Goal: Check status: Check status

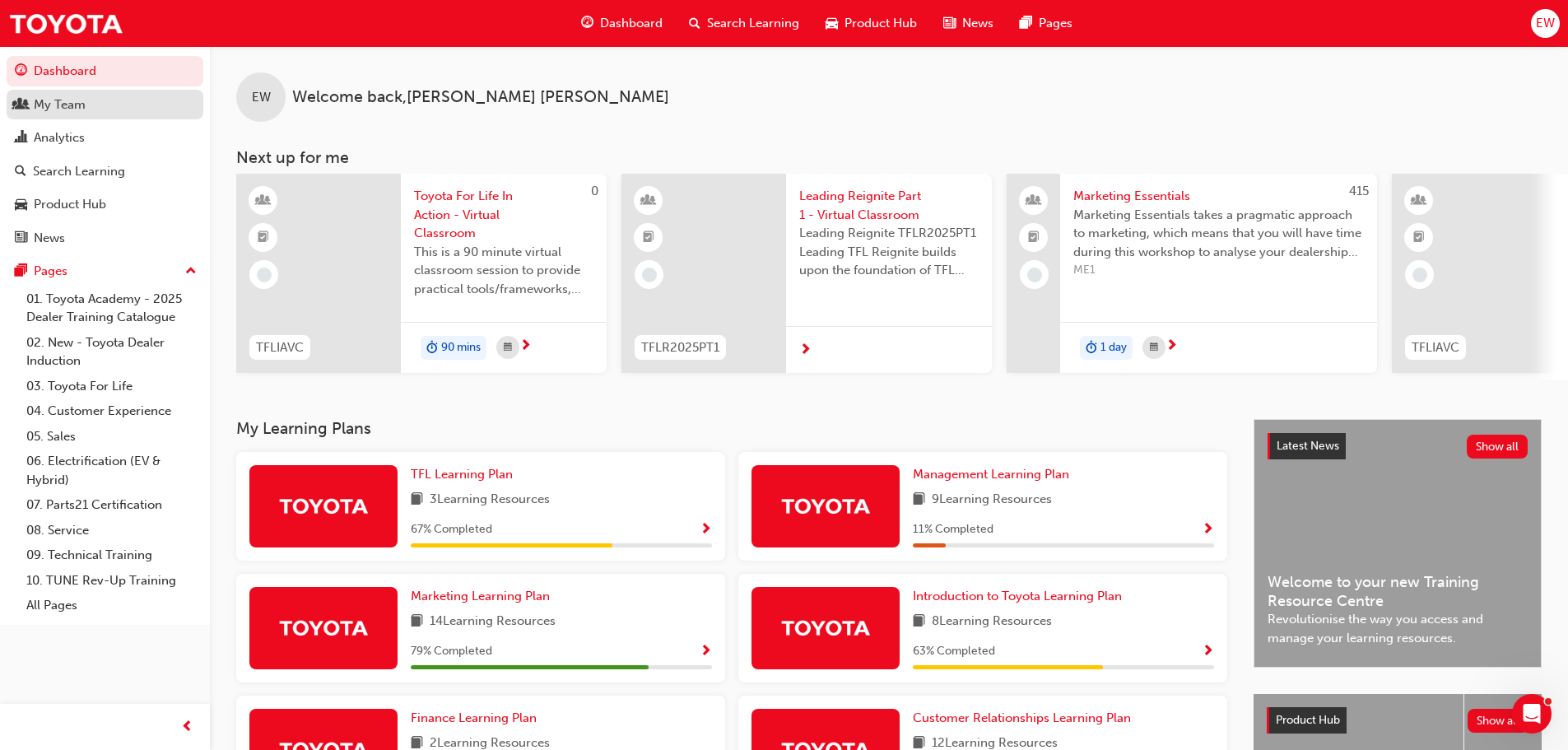
click at [57, 107] on div "My Team" at bounding box center [59, 104] width 52 height 19
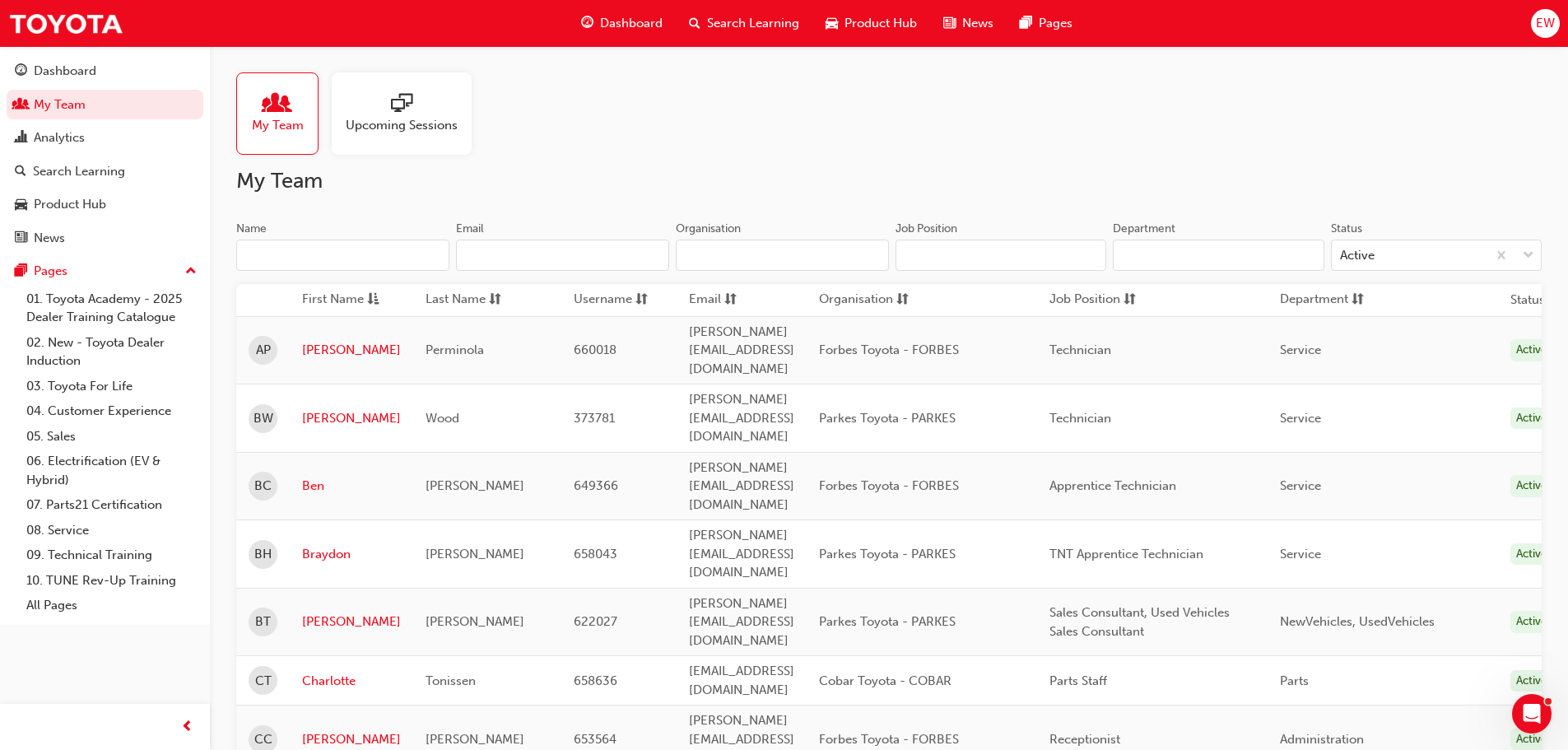
click at [402, 126] on span "Upcoming Sessions" at bounding box center [402, 125] width 112 height 19
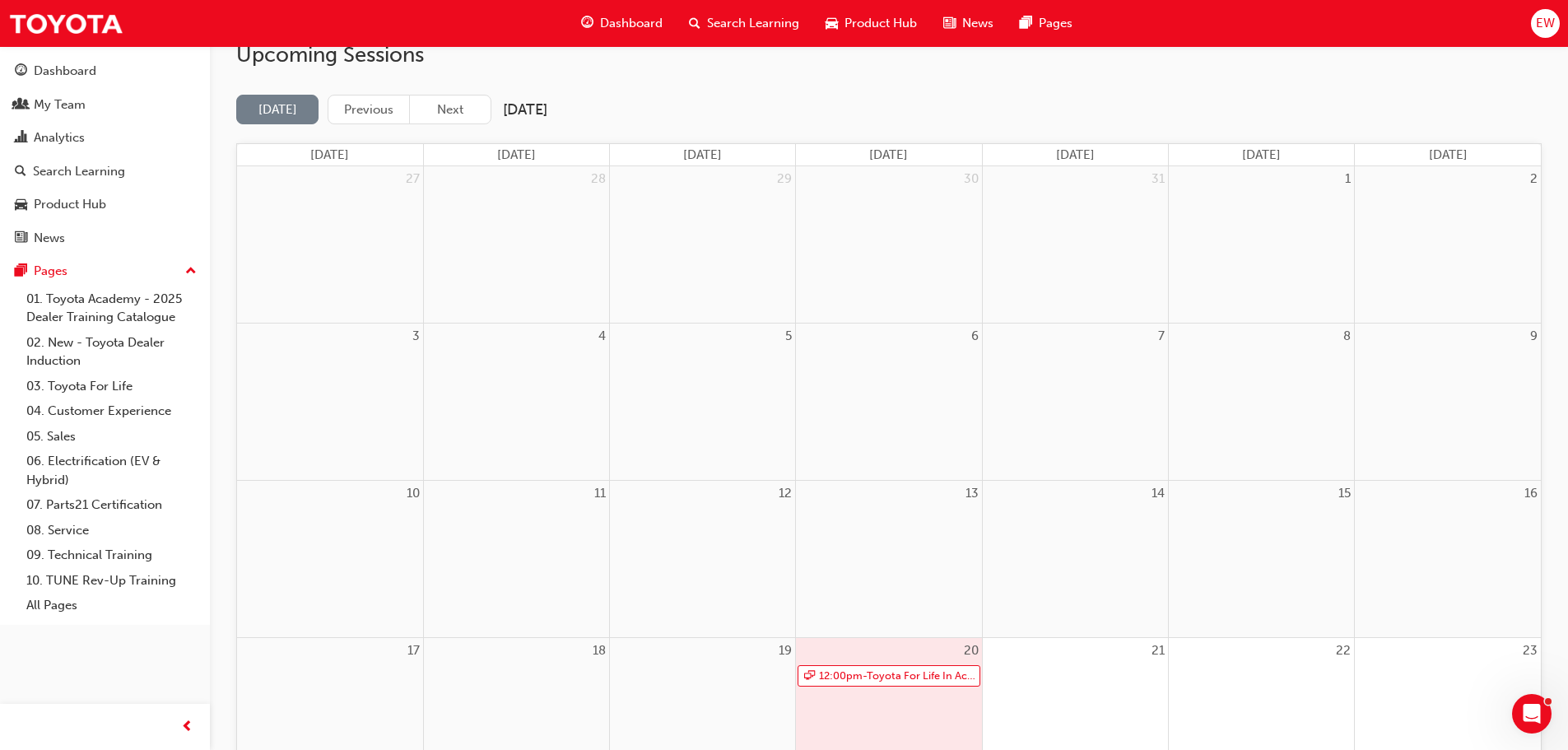
scroll to position [247, 0]
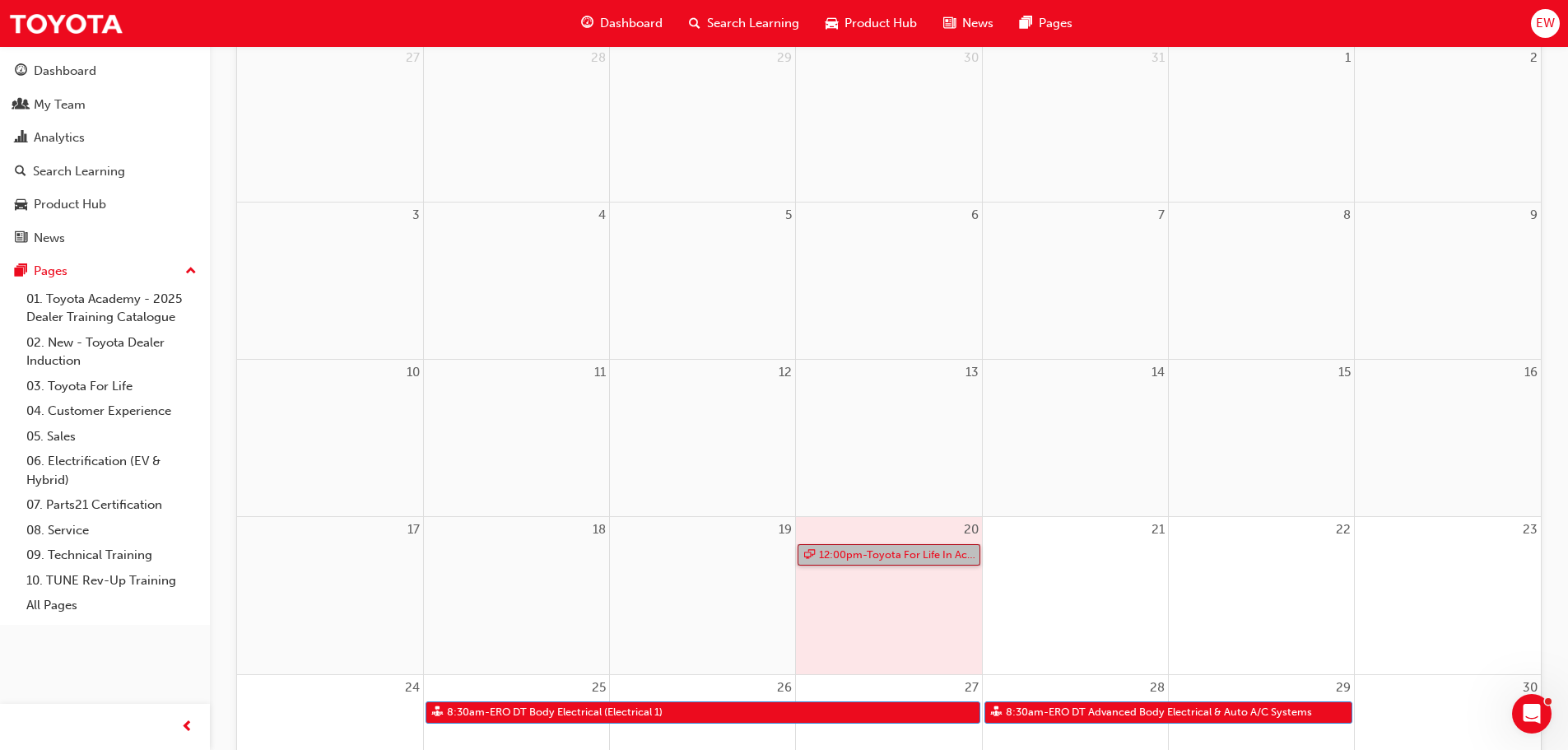
click at [856, 557] on link "12:00pm - Toyota For Life In Action - Virtual Classroom" at bounding box center [889, 555] width 182 height 23
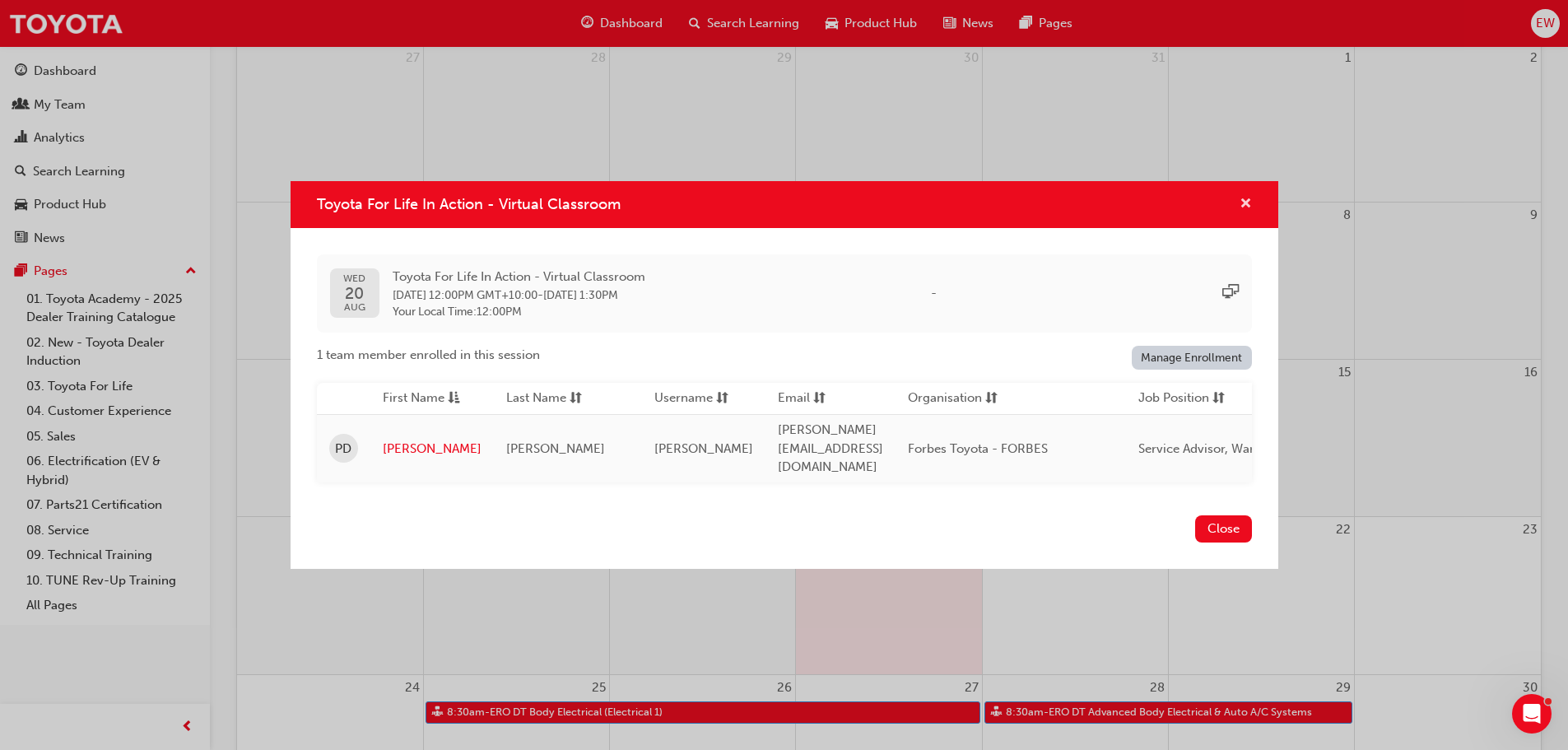
click at [1244, 204] on span "cross-icon" at bounding box center [1246, 205] width 13 height 15
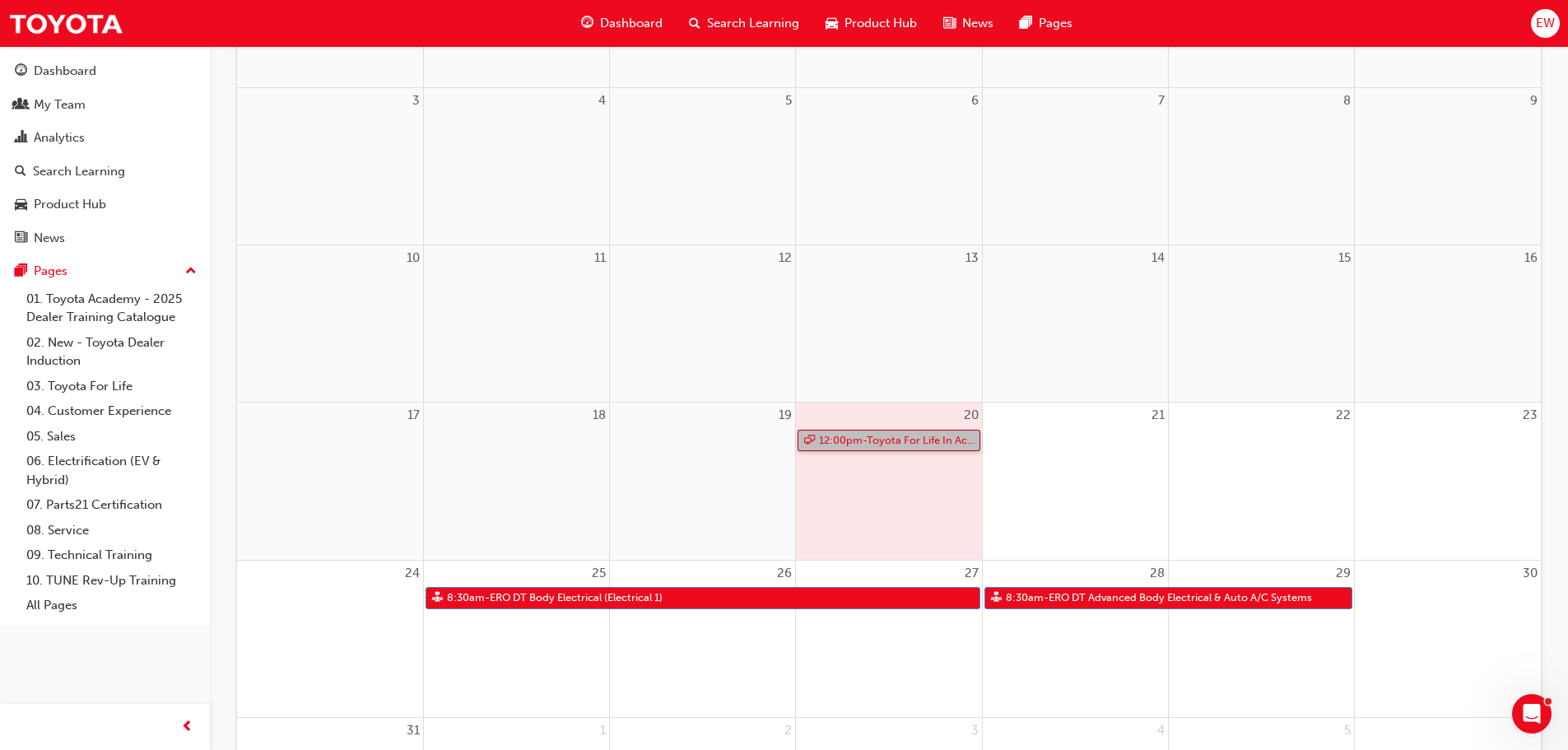
scroll to position [494, 0]
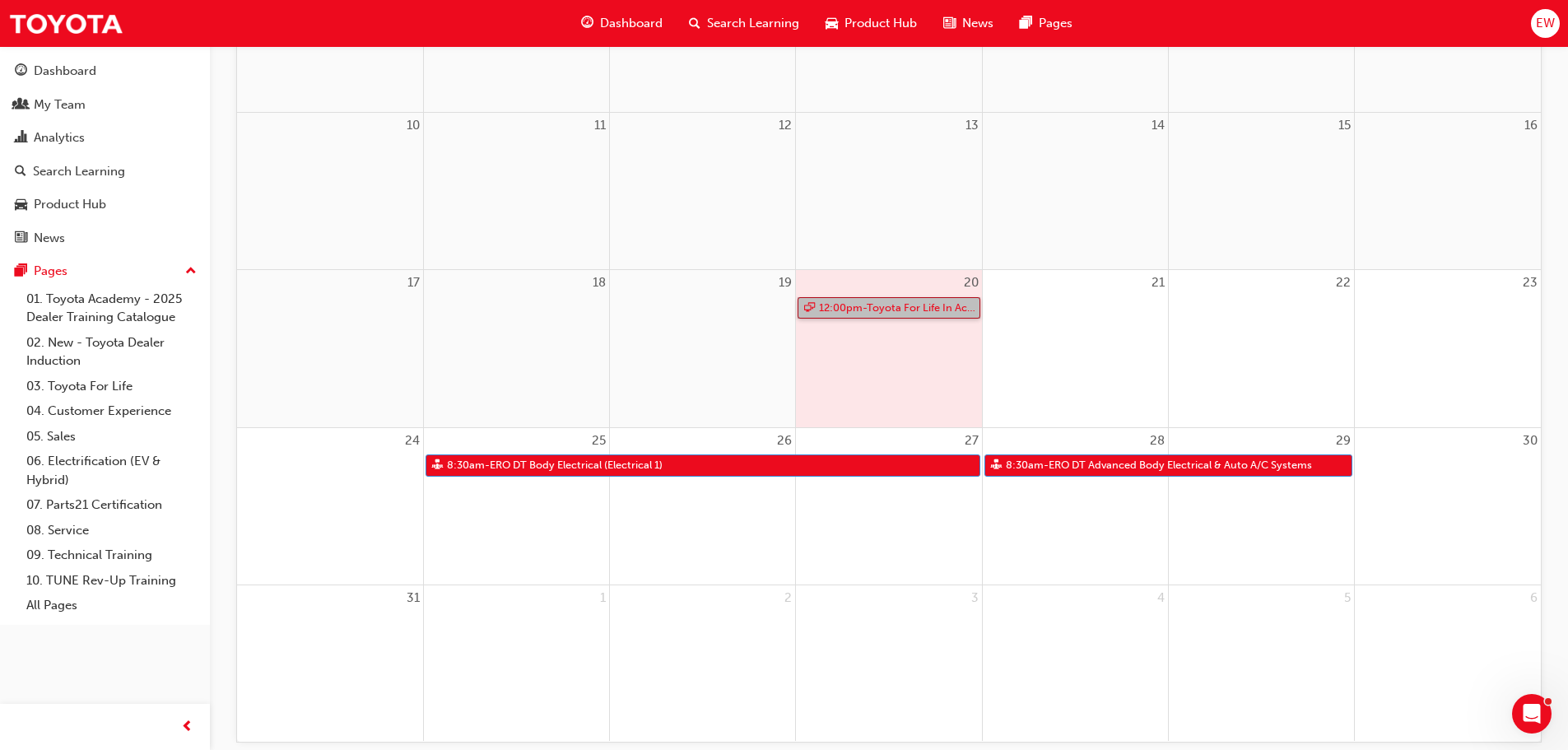
click at [869, 309] on link "12:00pm - Toyota For Life In Action - Virtual Classroom" at bounding box center [889, 308] width 182 height 23
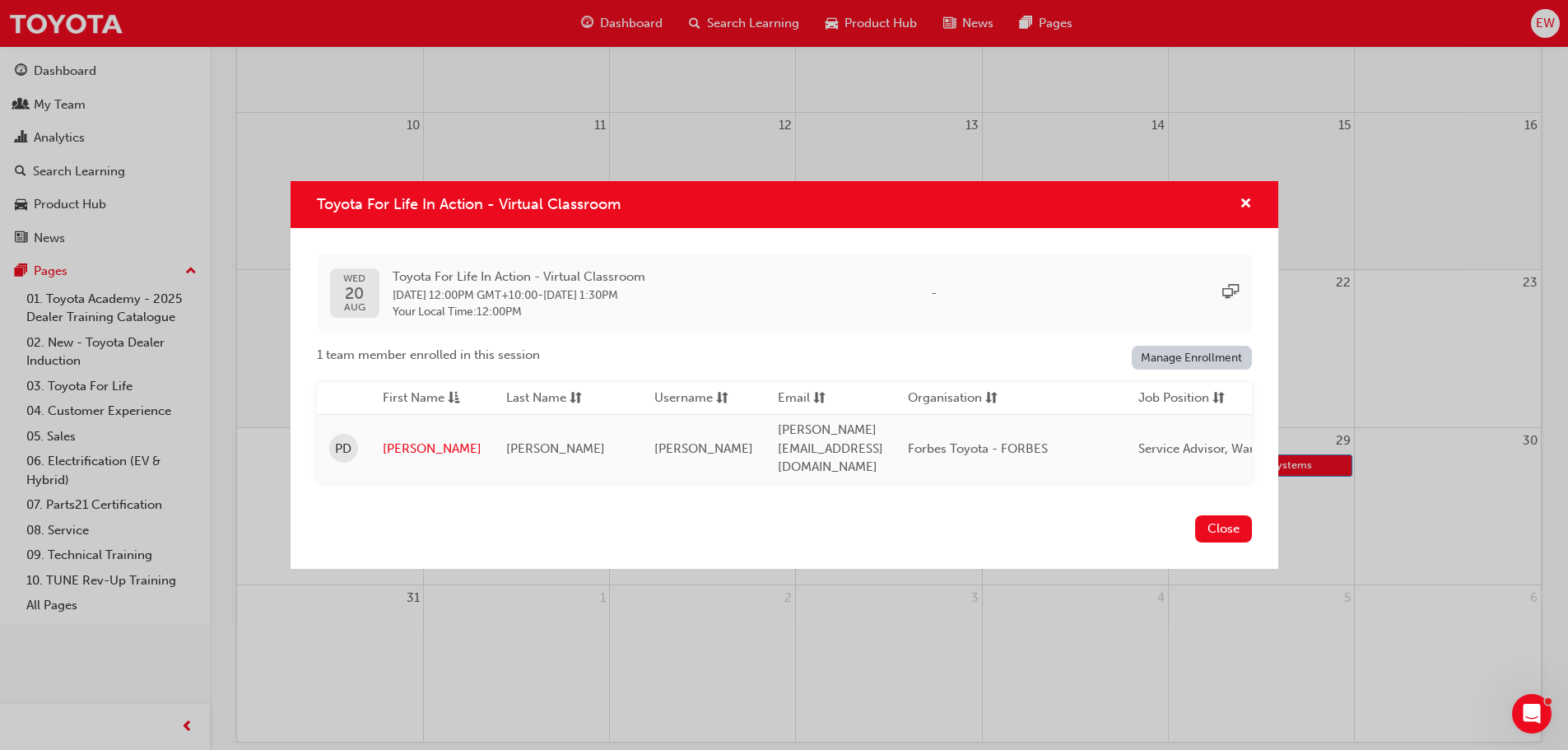
click at [1399, 625] on div "Toyota For Life In Action - Virtual Classroom [DATE] Toyota For Life In Action …" at bounding box center [784, 375] width 1568 height 750
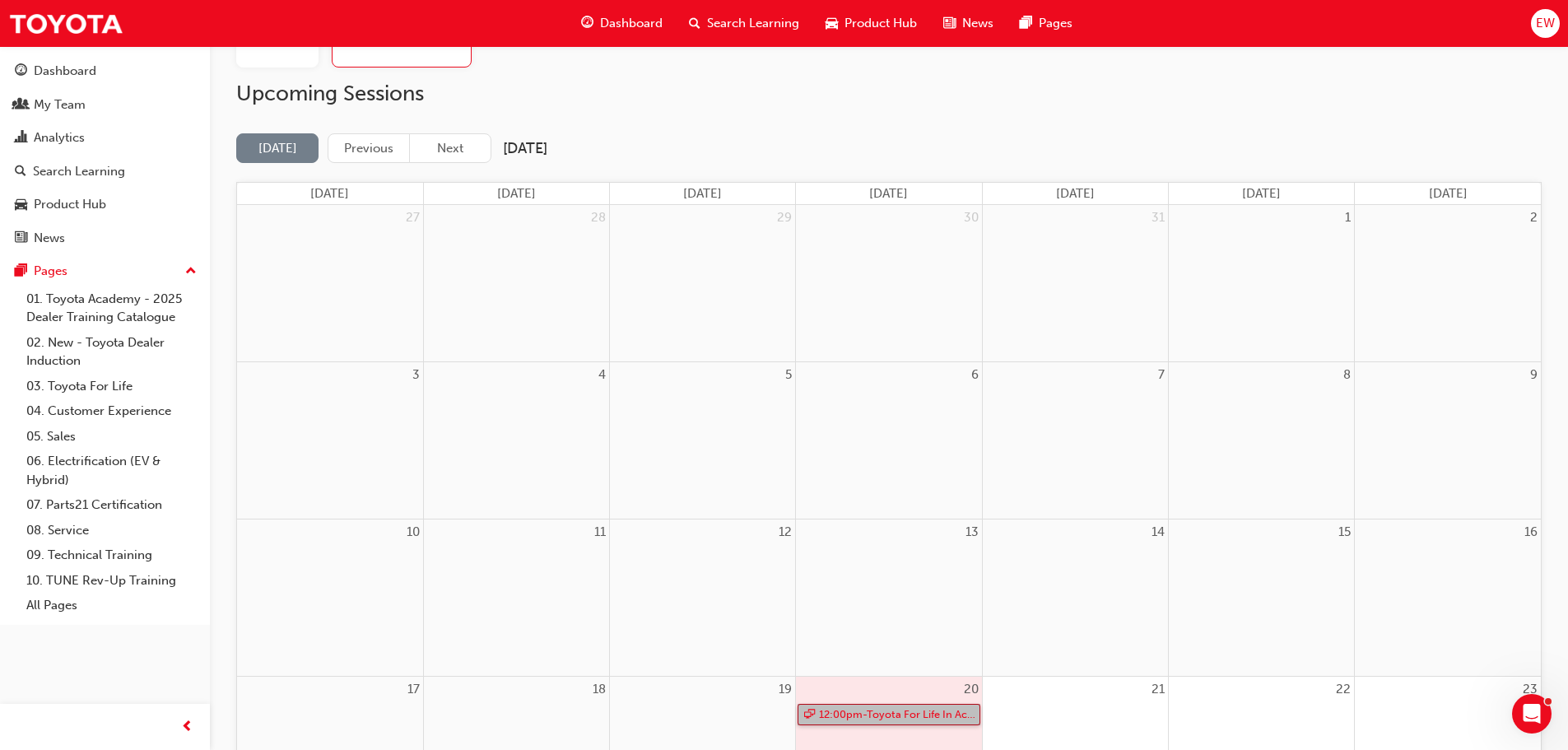
scroll to position [0, 0]
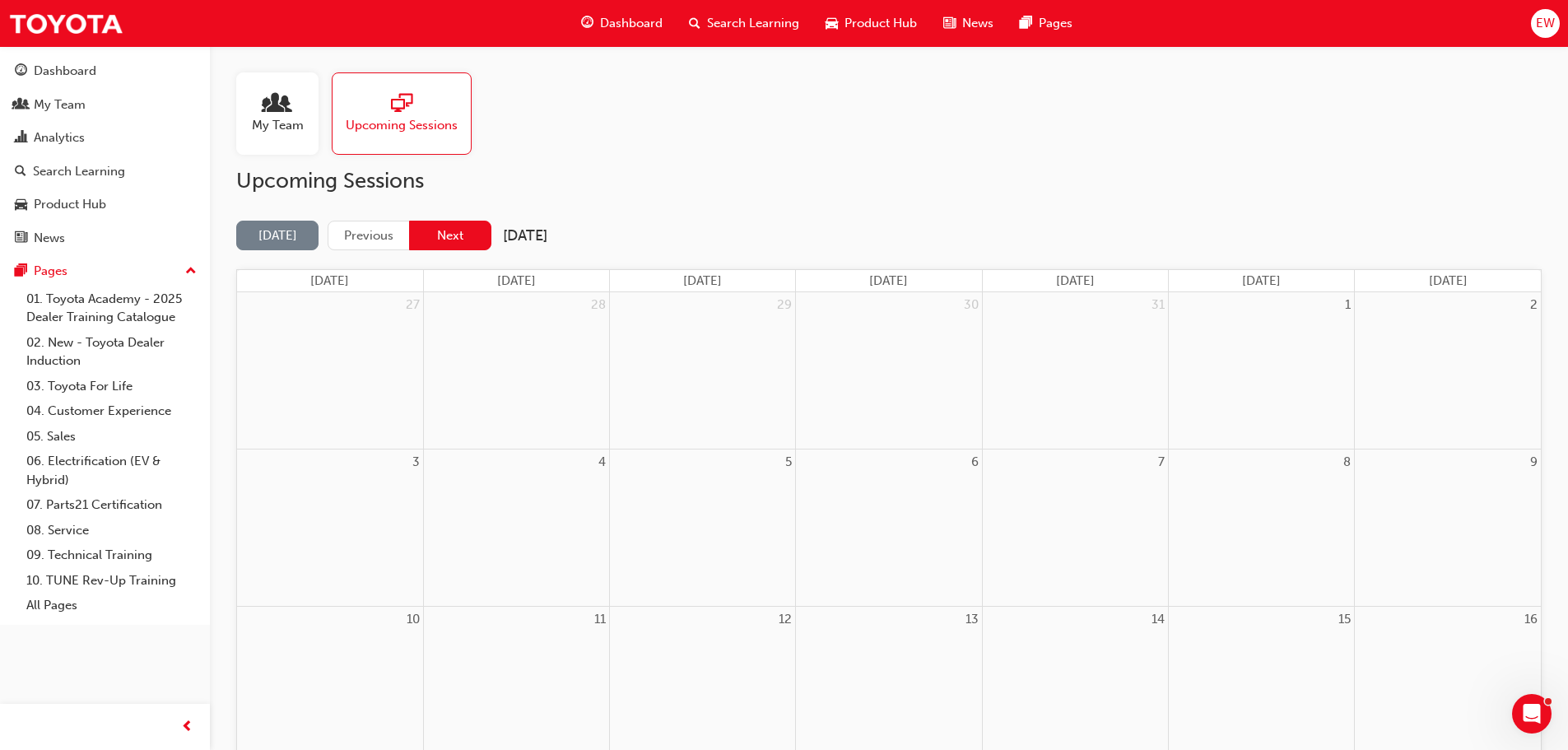
click at [427, 229] on button "Next" at bounding box center [451, 235] width 82 height 30
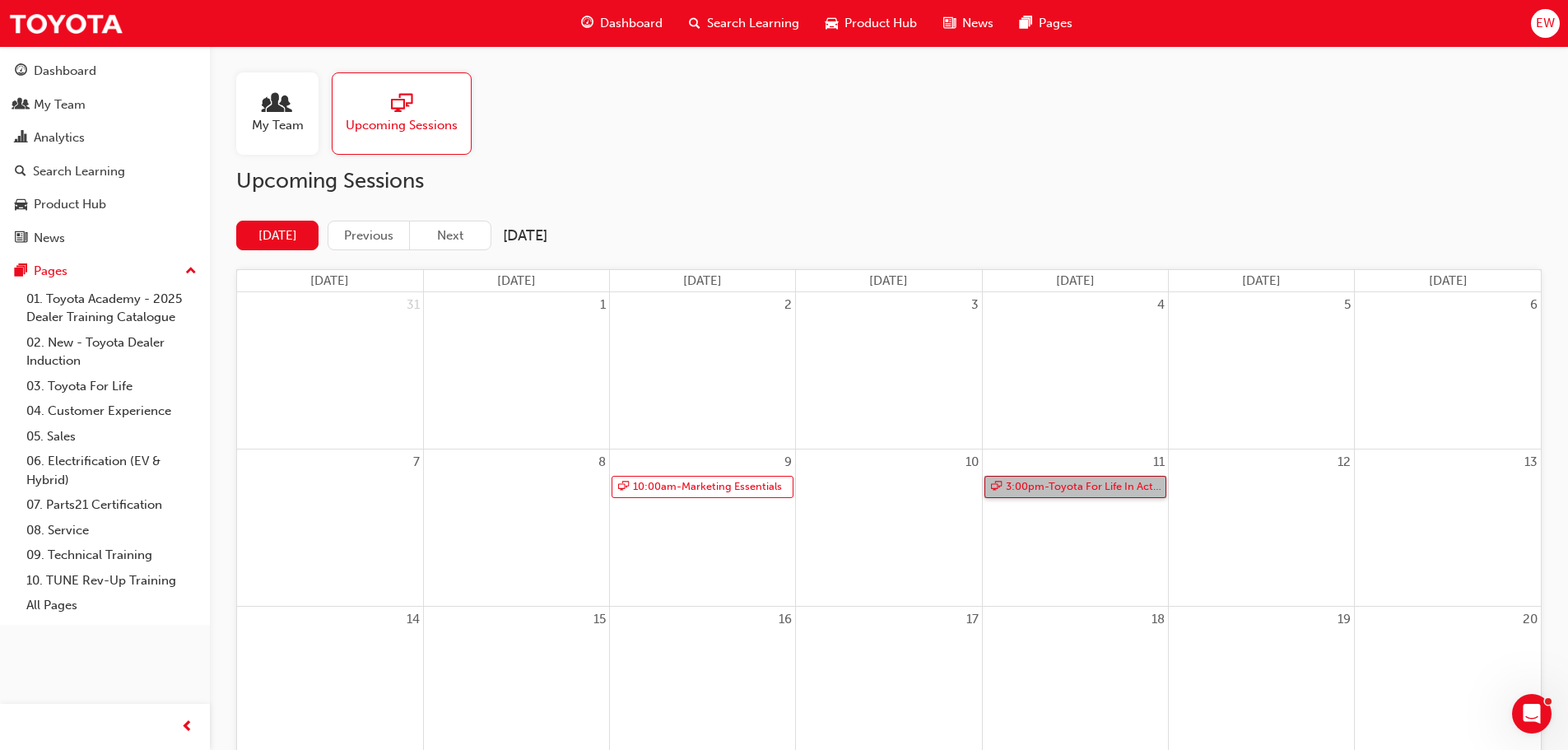
click at [1141, 486] on link "3:00pm - Toyota For Life In Action - Virtual Classroom" at bounding box center [1076, 487] width 182 height 23
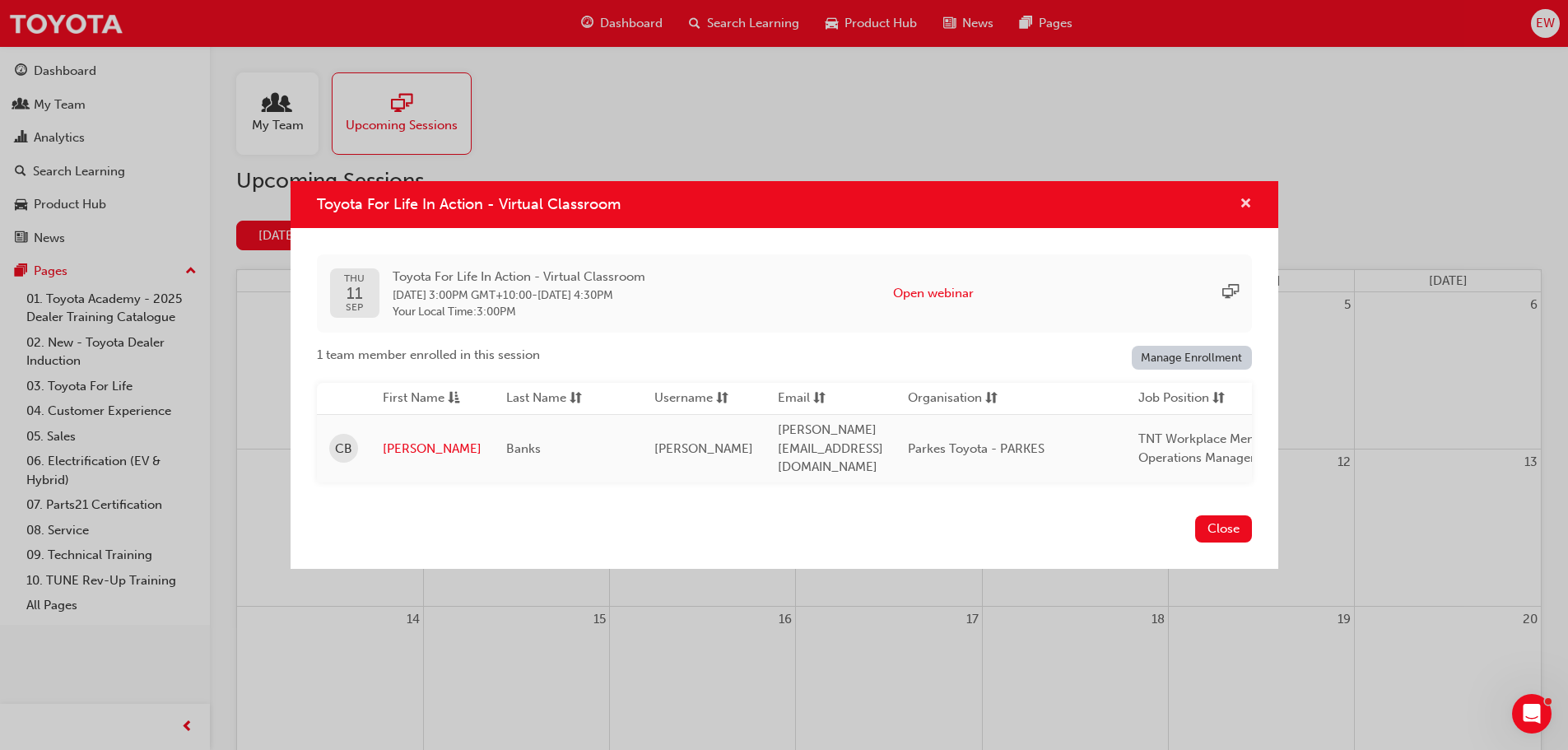
click at [1244, 202] on span "cross-icon" at bounding box center [1246, 205] width 13 height 15
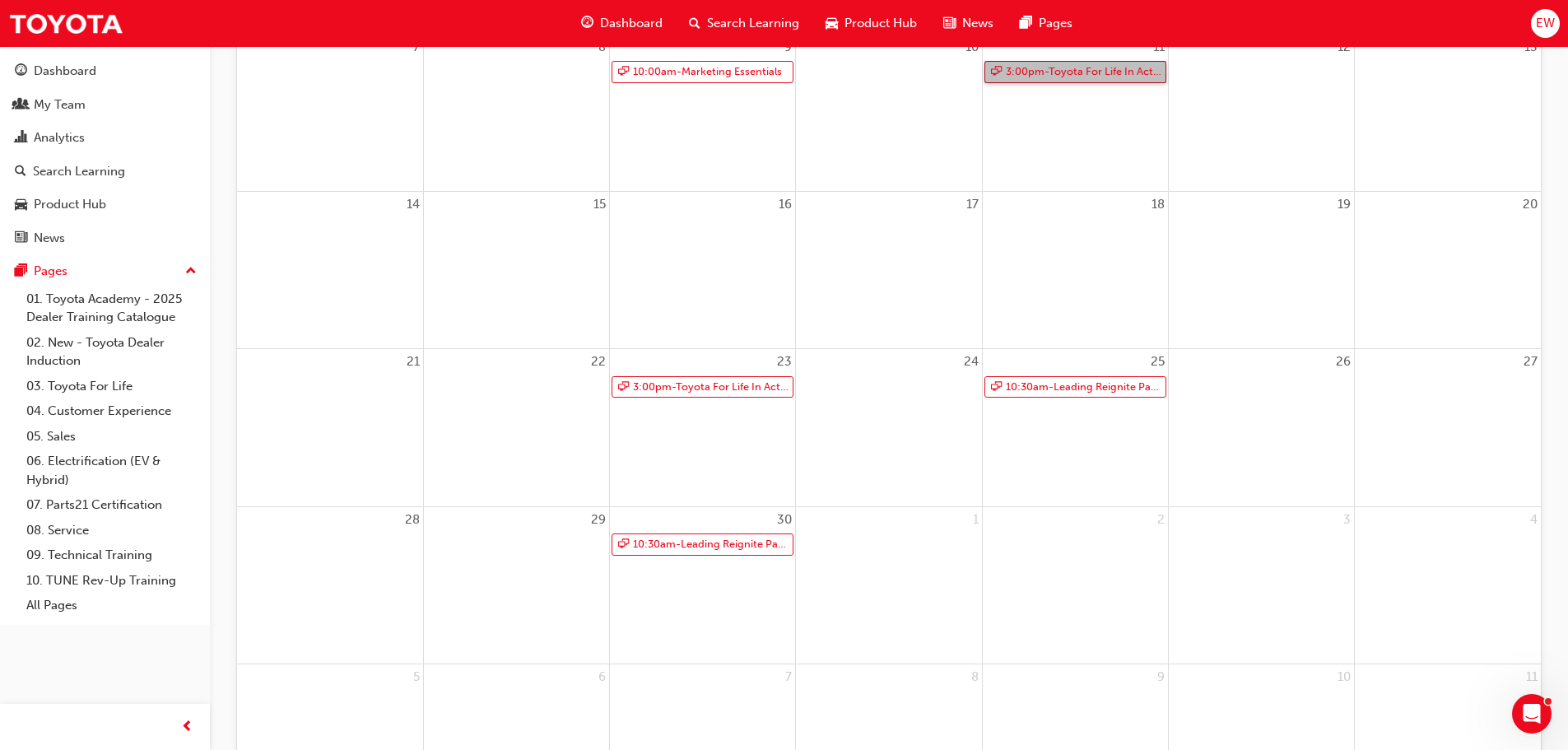
scroll to position [494, 0]
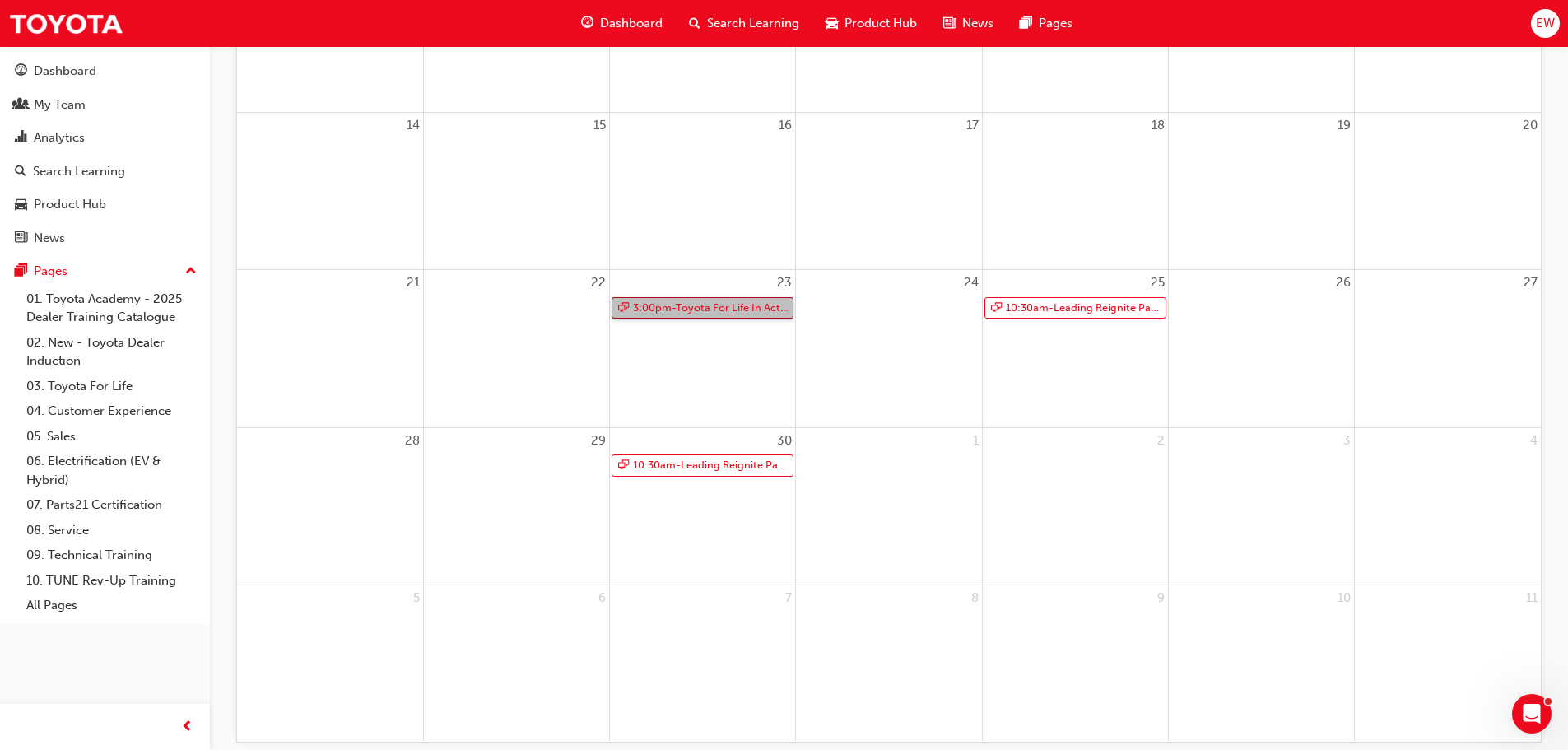
click at [725, 307] on link "3:00pm - Toyota For Life In Action - Virtual Classroom" at bounding box center [703, 308] width 182 height 23
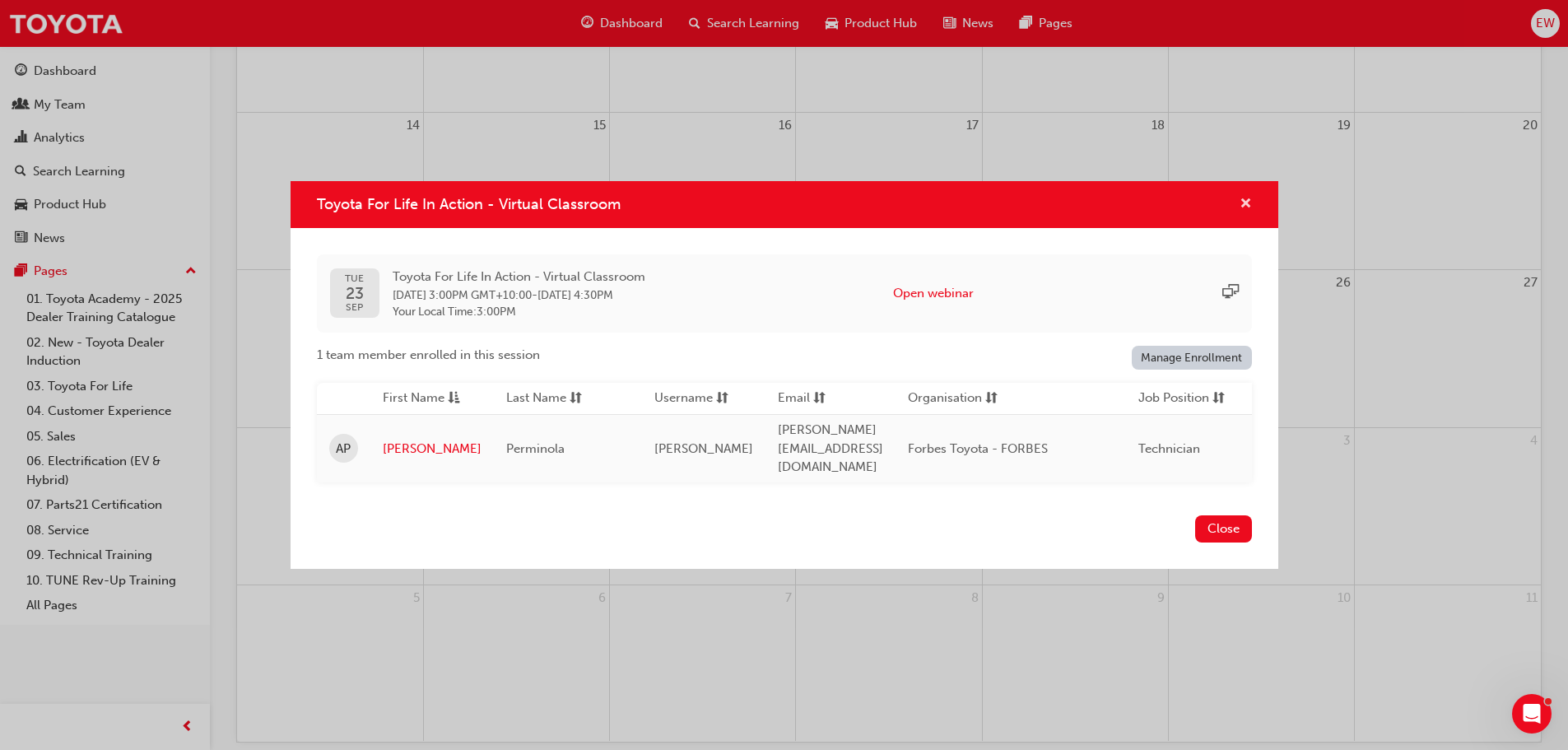
click at [1244, 205] on span "cross-icon" at bounding box center [1246, 205] width 13 height 15
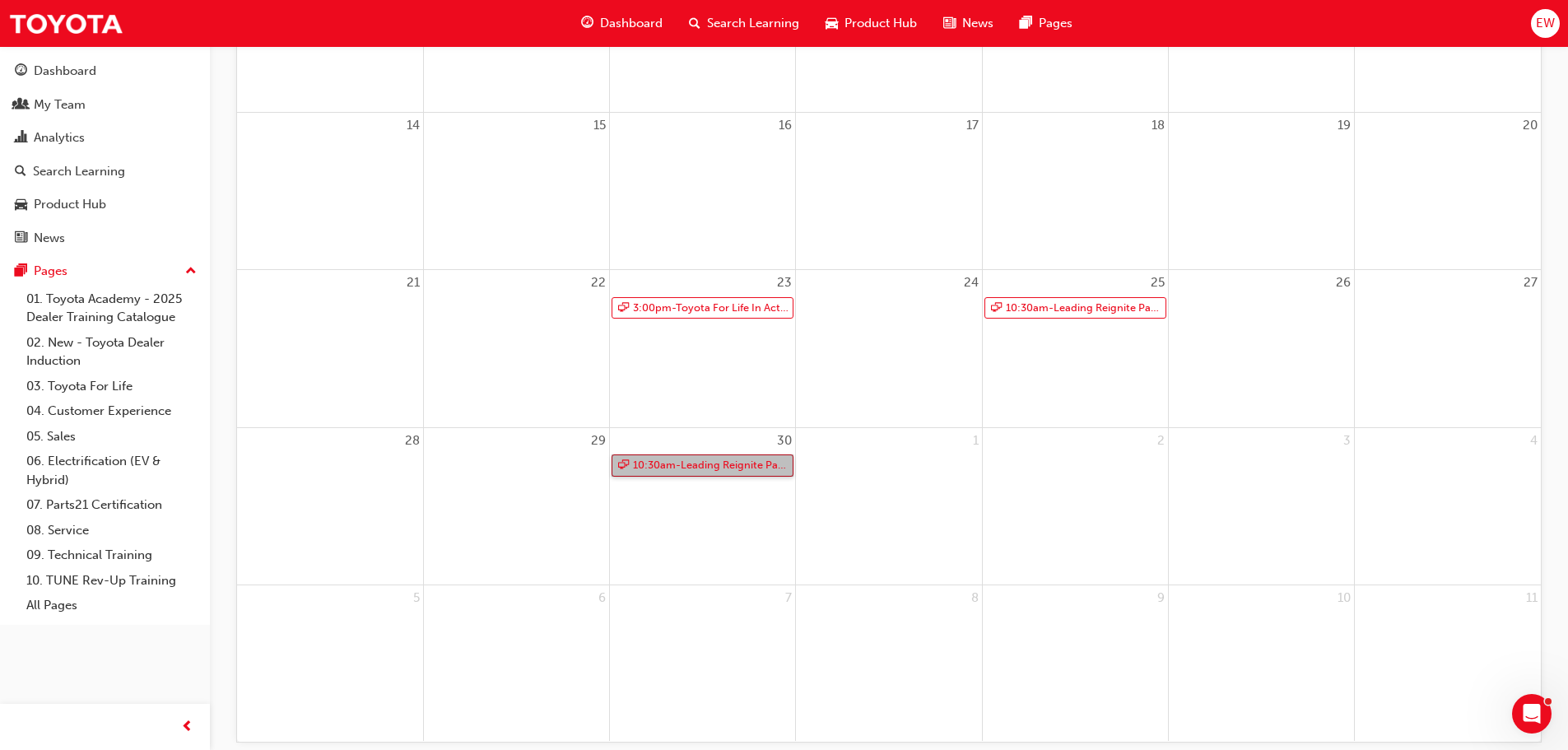
click at [729, 471] on link "10:30am - Leading Reignite Part 2 - Virtual Classroom" at bounding box center [703, 466] width 182 height 23
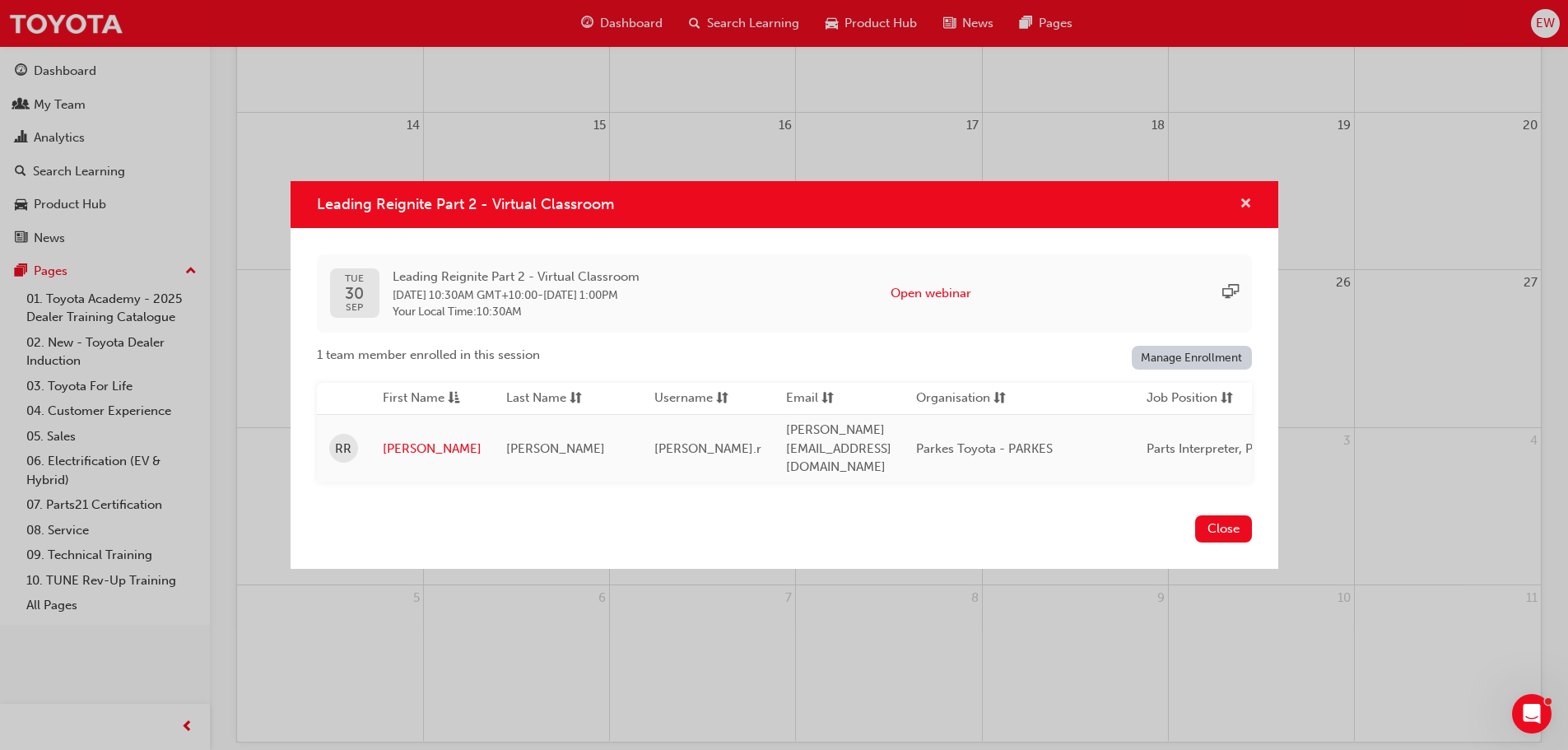
click at [1247, 211] on span "cross-icon" at bounding box center [1246, 205] width 13 height 15
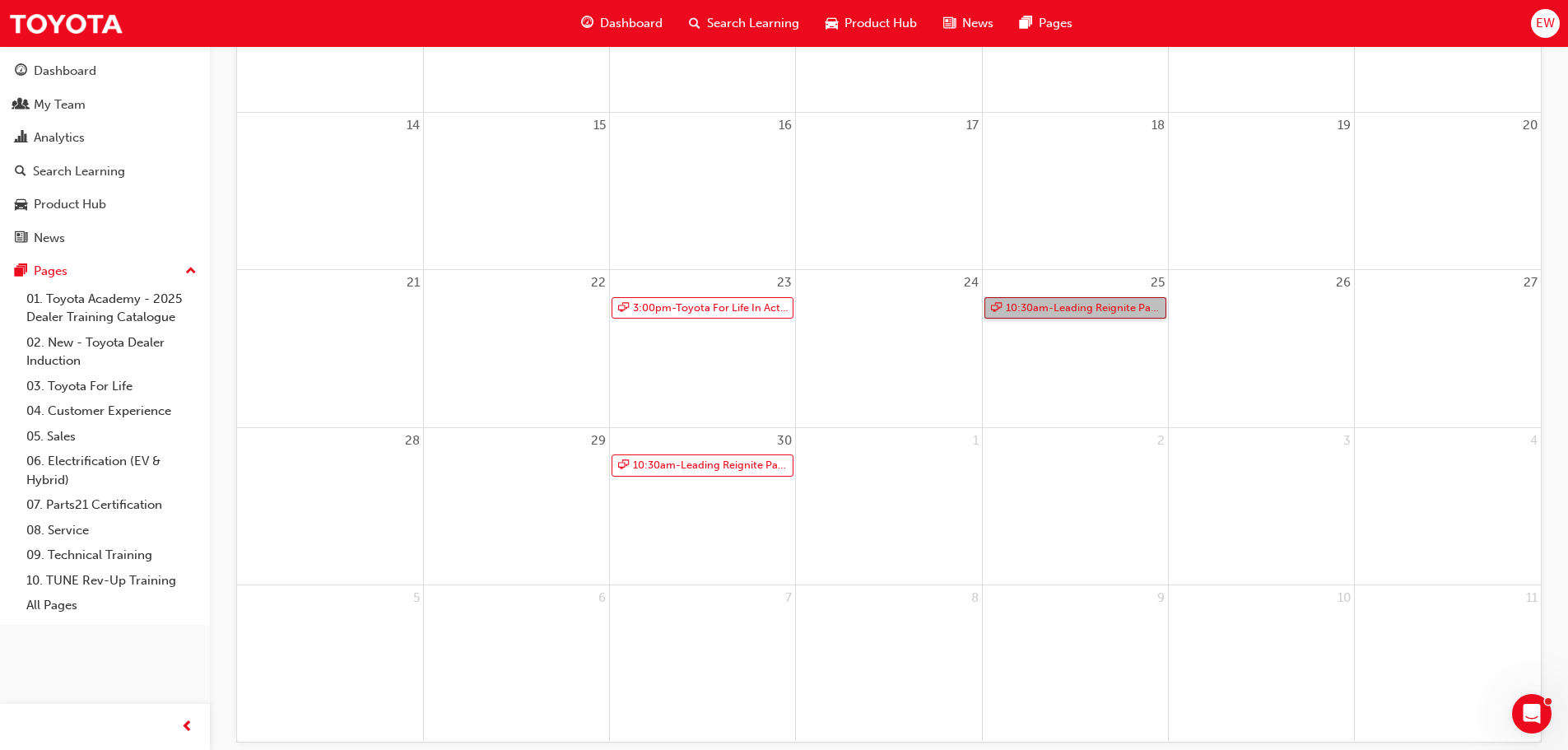
click at [1071, 312] on link "10:30am - Leading Reignite Part 2 - Virtual Classroom" at bounding box center [1076, 308] width 182 height 23
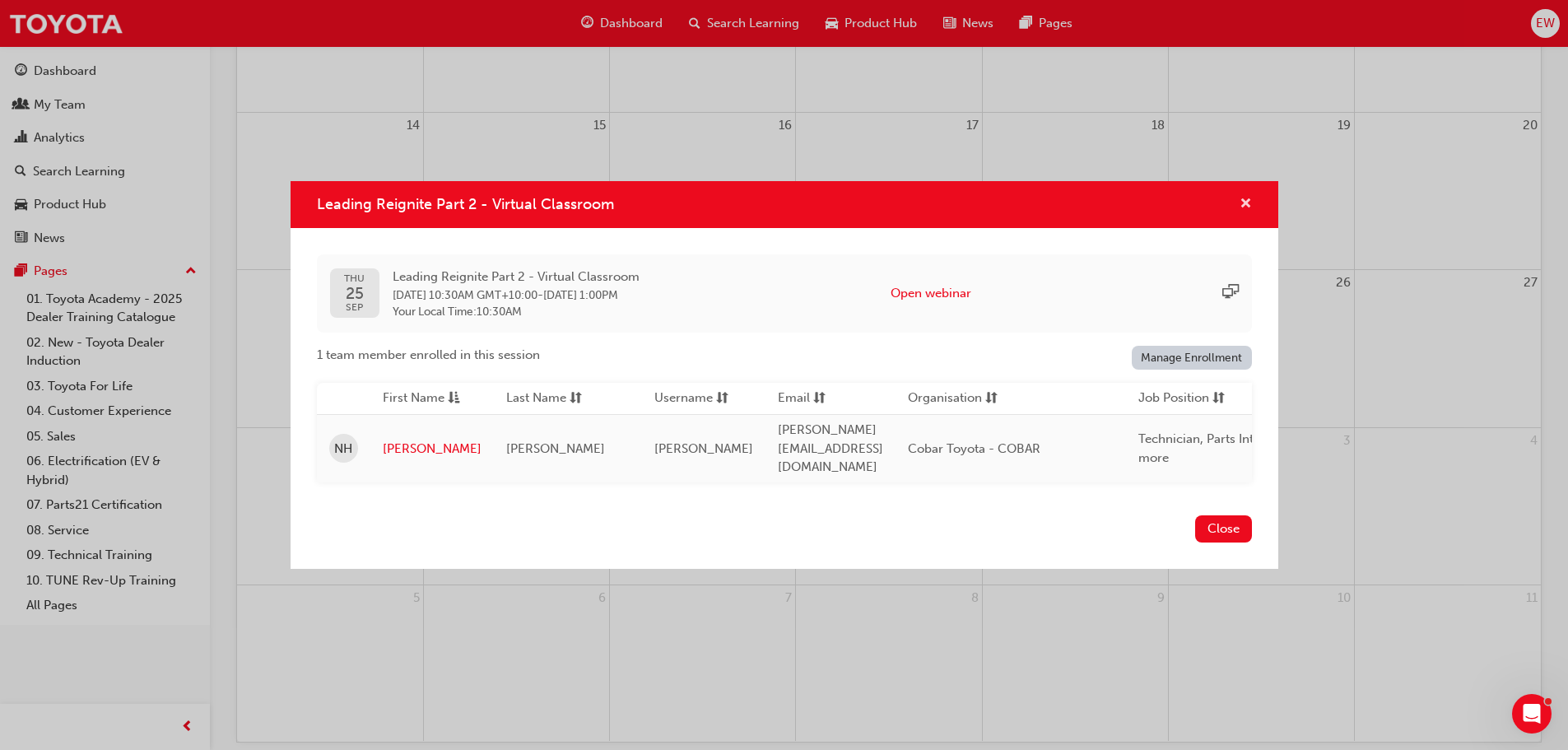
click at [1247, 202] on span "cross-icon" at bounding box center [1246, 205] width 13 height 15
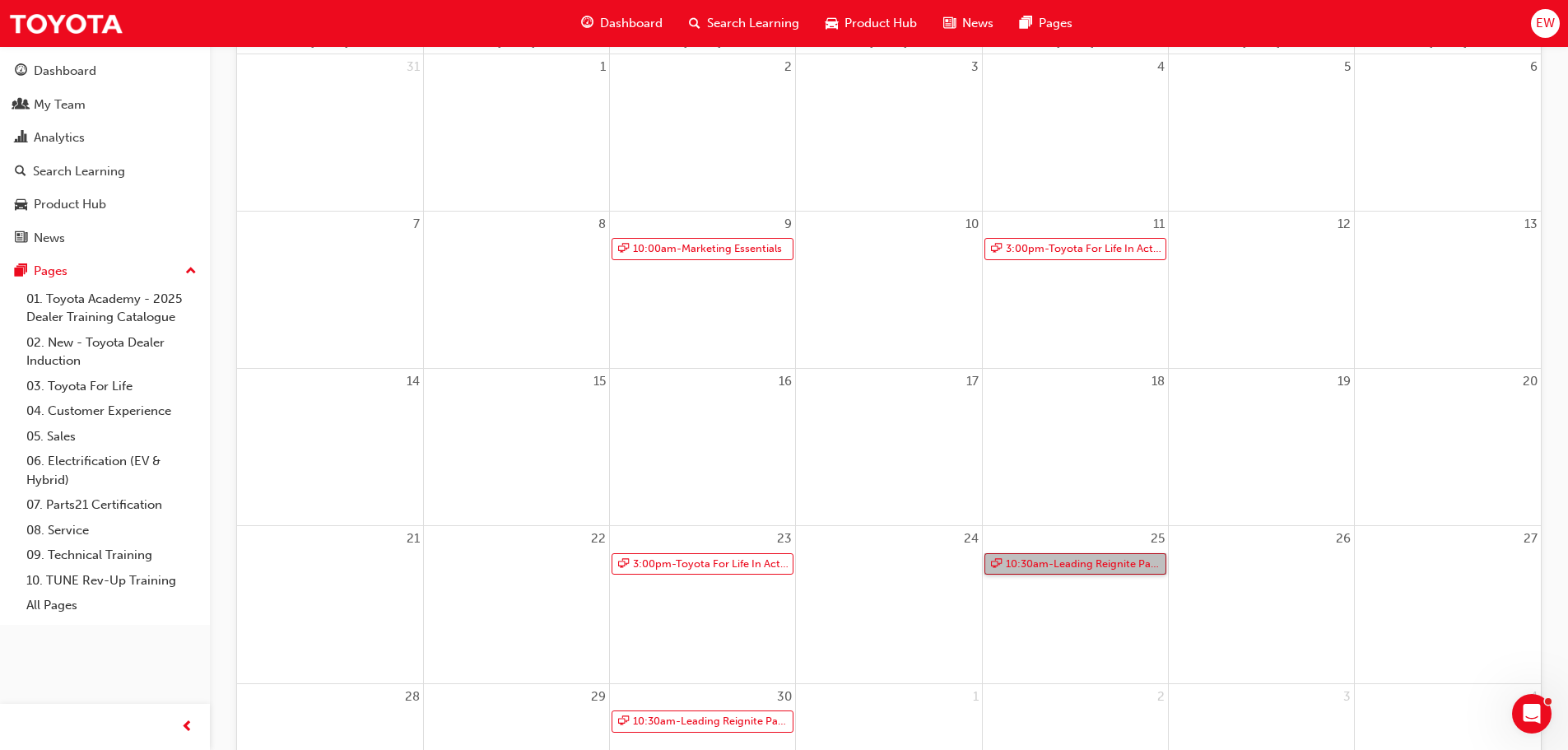
scroll to position [0, 0]
